Goal: Find specific page/section: Find specific page/section

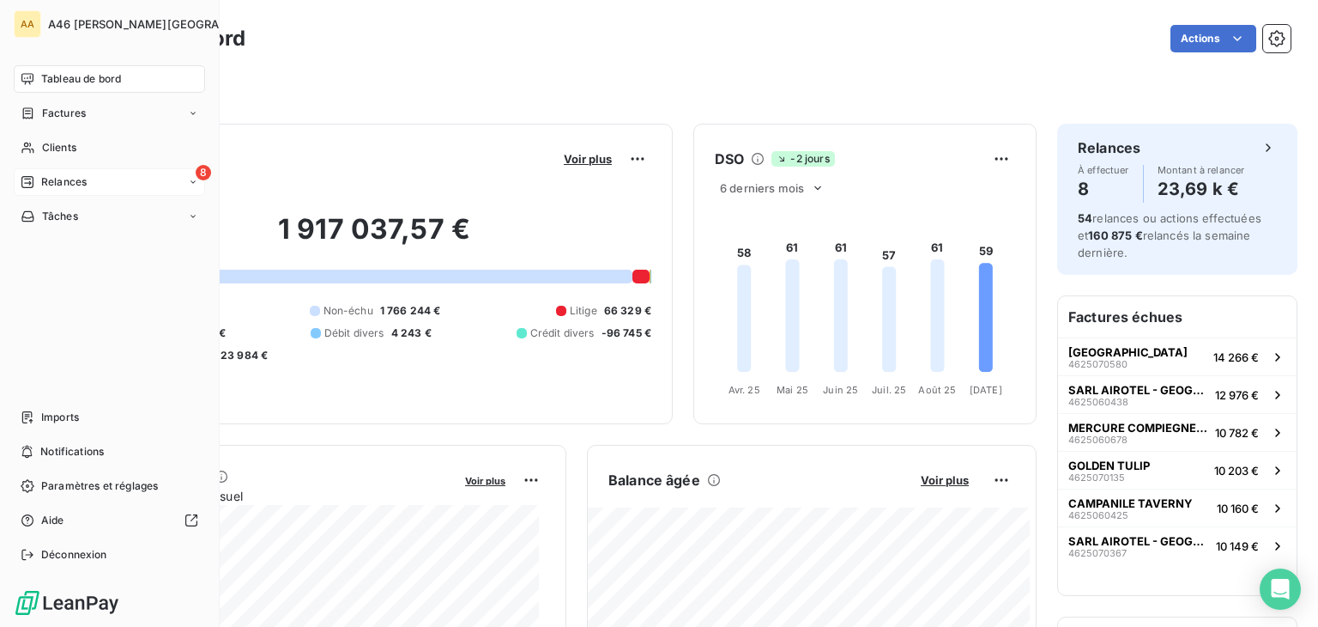
click at [63, 183] on span "Relances" at bounding box center [63, 181] width 45 height 15
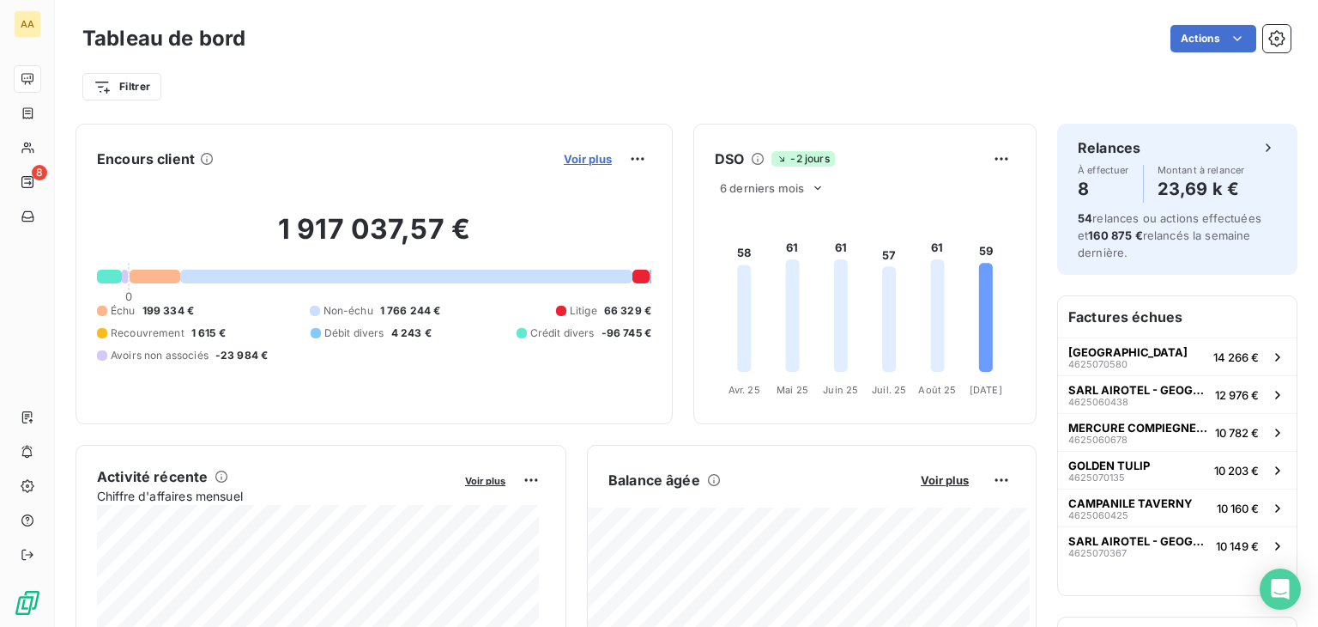
click at [564, 159] on span "Voir plus" at bounding box center [588, 159] width 48 height 14
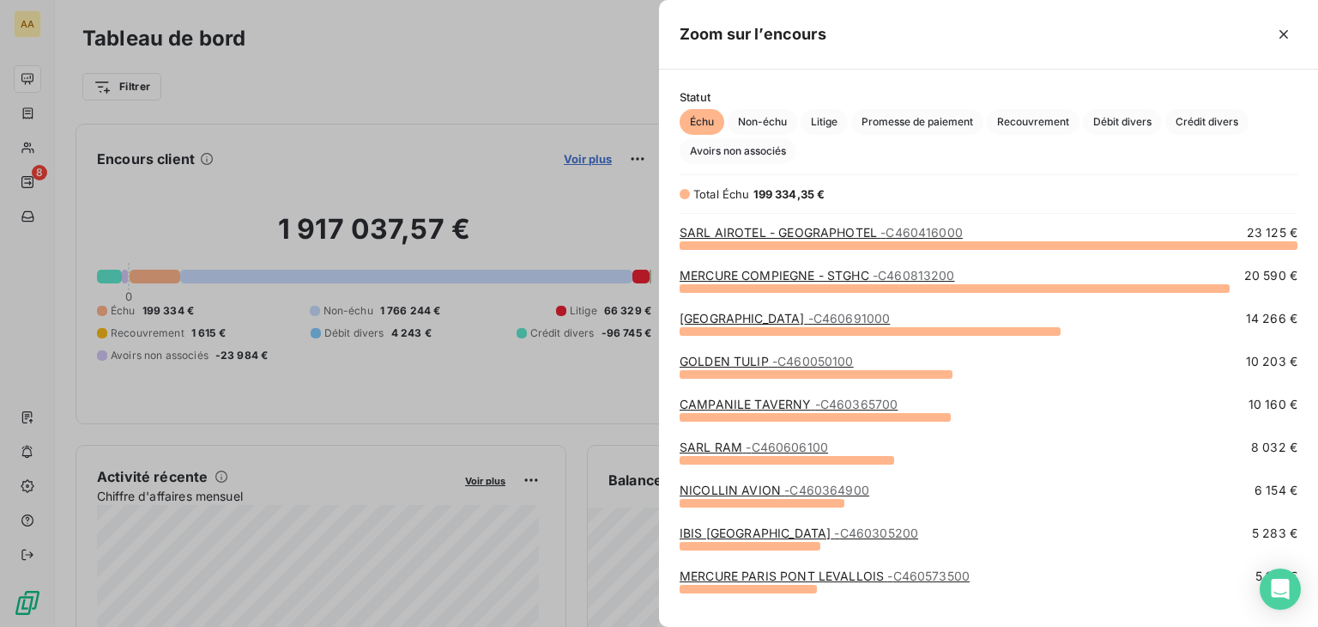
scroll to position [368, 645]
click at [1020, 124] on span "Recouvrement" at bounding box center [1033, 122] width 93 height 26
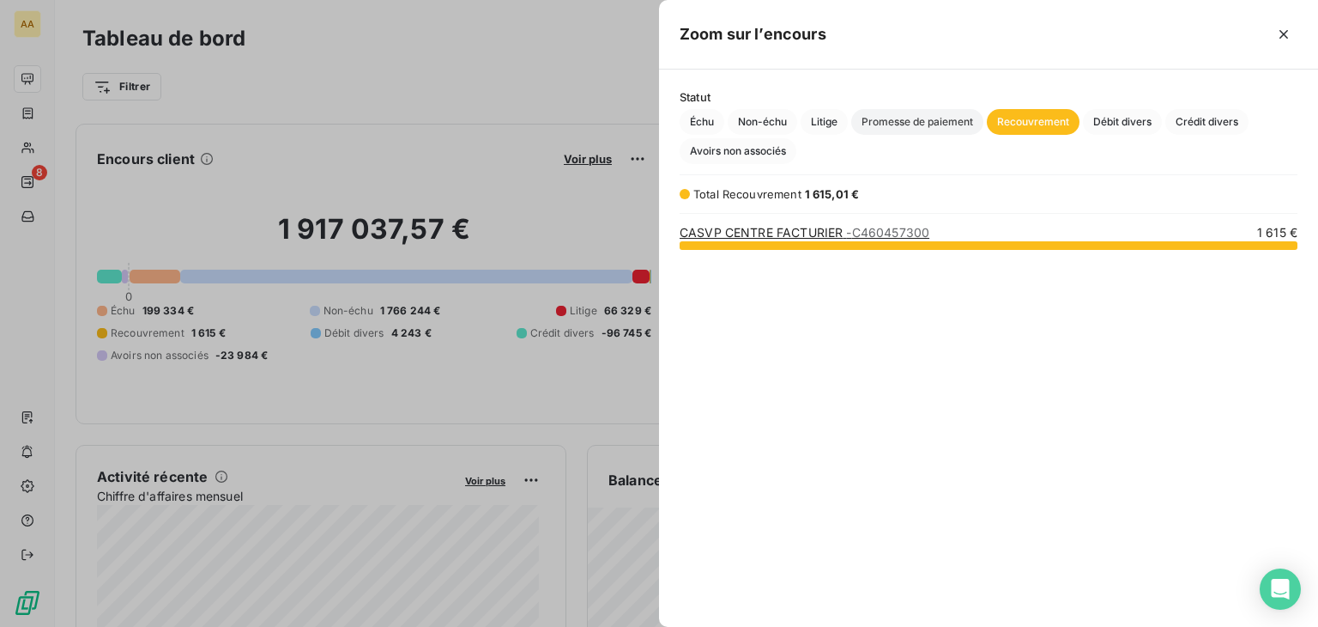
click at [942, 110] on span "Promesse de paiement" at bounding box center [917, 122] width 132 height 26
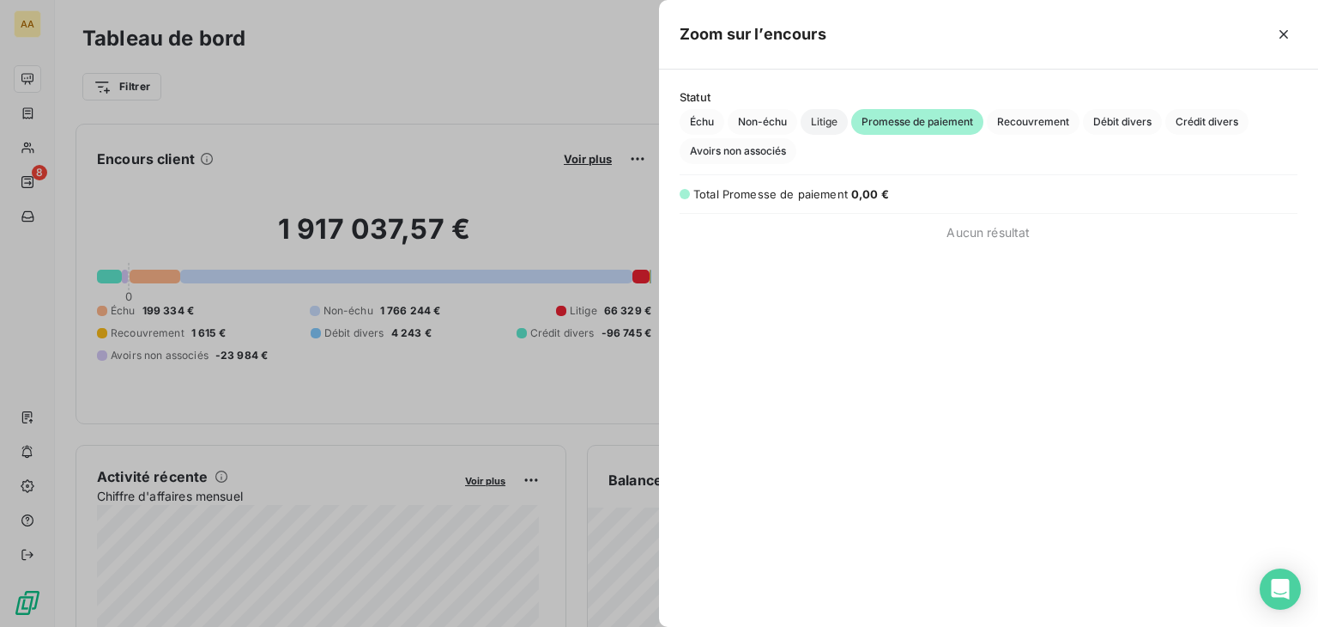
click at [817, 122] on span "Litige" at bounding box center [824, 122] width 47 height 26
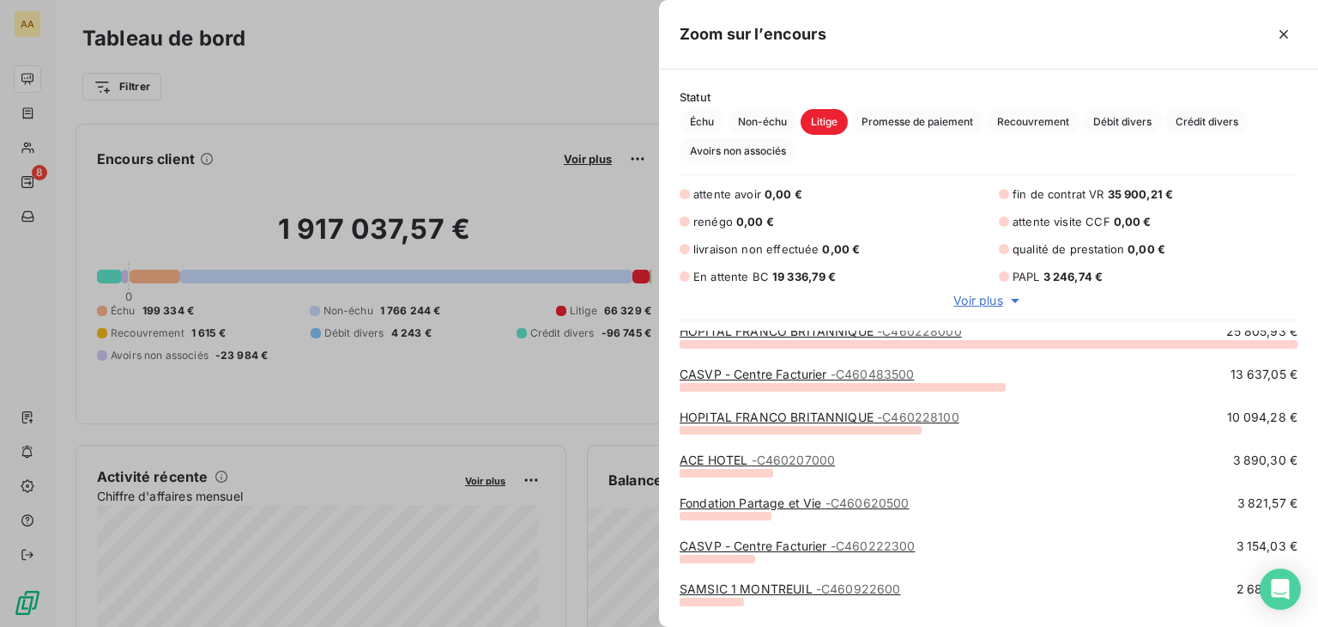
scroll to position [0, 0]
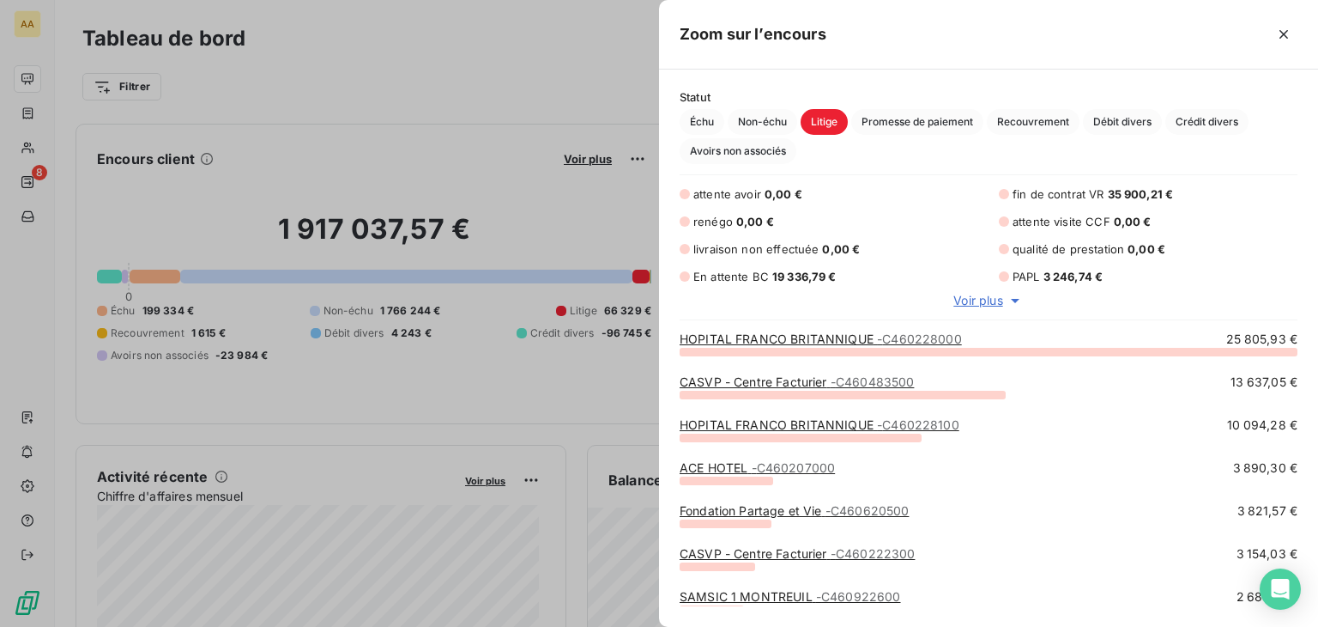
click at [793, 382] on link "CASVP - Centre Facturier - C460483500" at bounding box center [797, 381] width 234 height 15
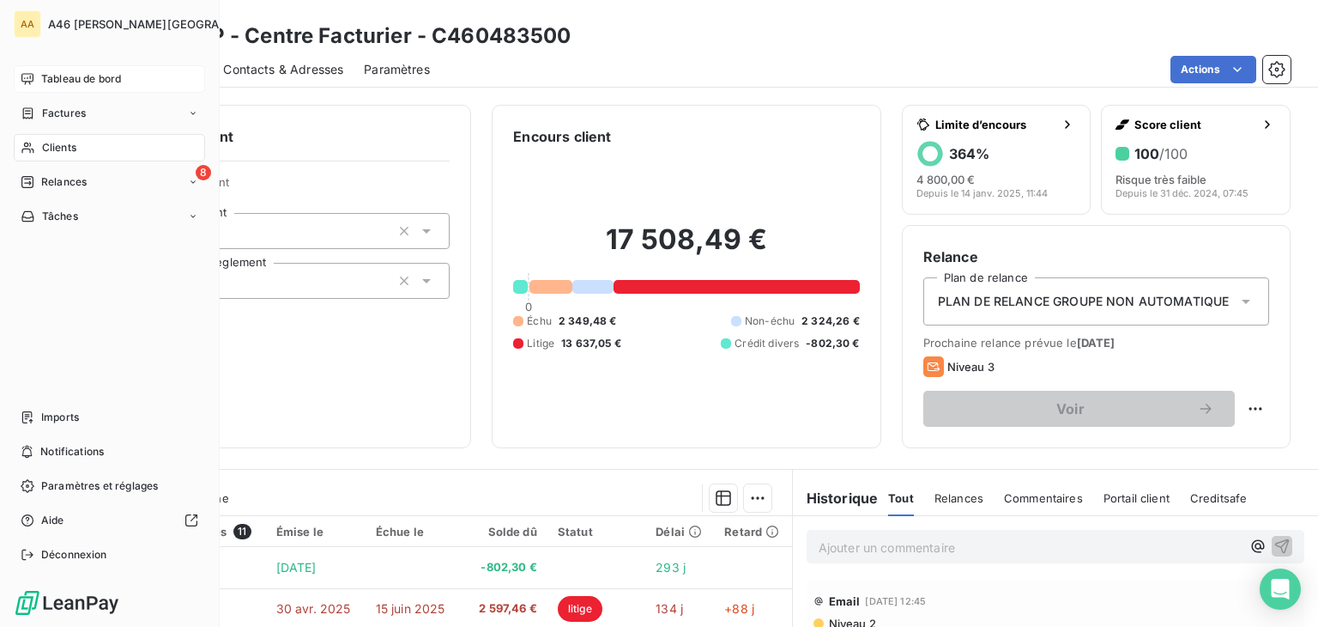
click at [64, 76] on span "Tableau de bord" at bounding box center [81, 78] width 80 height 15
